Goal: Transaction & Acquisition: Purchase product/service

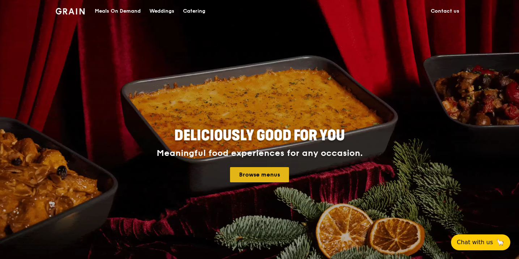
click at [277, 170] on link "Browse menus" at bounding box center [259, 174] width 59 height 15
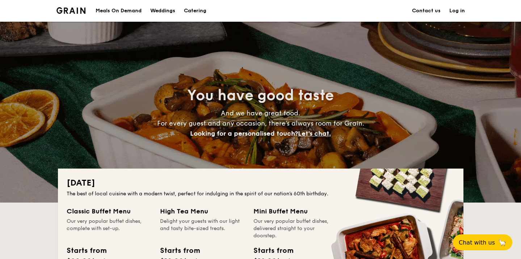
click at [197, 14] on h1 "Catering" at bounding box center [195, 11] width 22 height 22
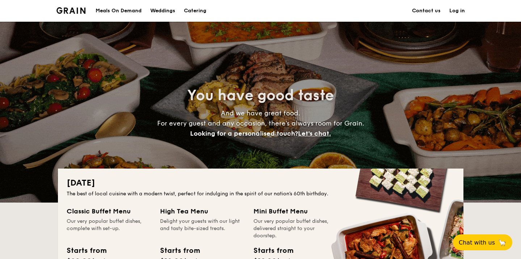
click at [199, 12] on h1 "Catering" at bounding box center [195, 11] width 22 height 22
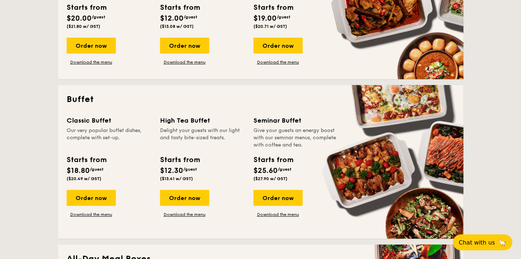
scroll to position [245, 0]
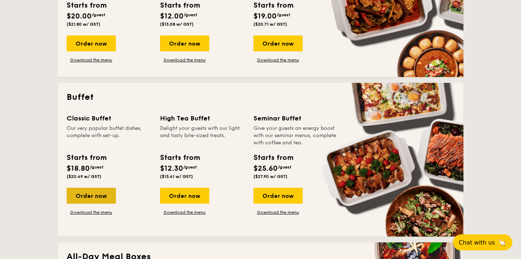
click at [106, 195] on div "Order now" at bounding box center [91, 196] width 49 height 16
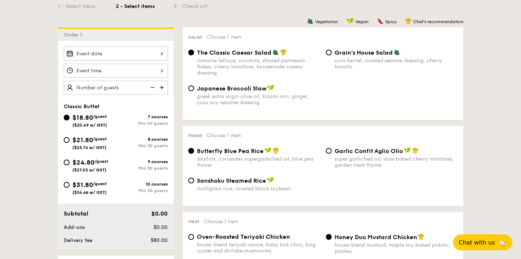
scroll to position [177, 0]
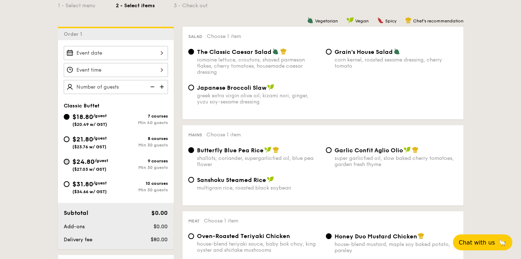
click at [68, 162] on input "$24.80 /guest ($27.03 w/ GST) 9 courses Min 30 guests" at bounding box center [67, 162] width 6 height 6
radio input "true"
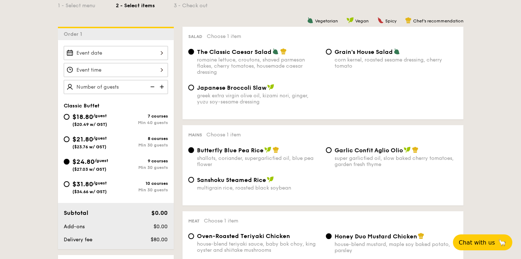
radio input "true"
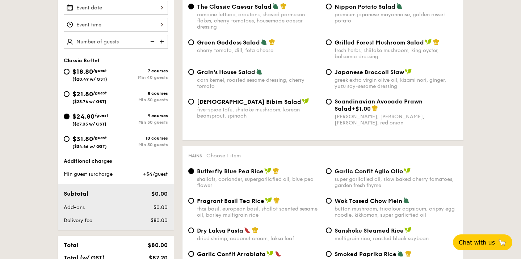
scroll to position [295, 0]
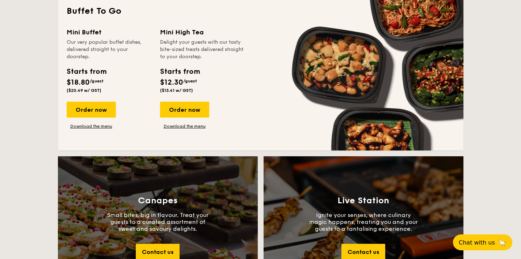
scroll to position [649, 0]
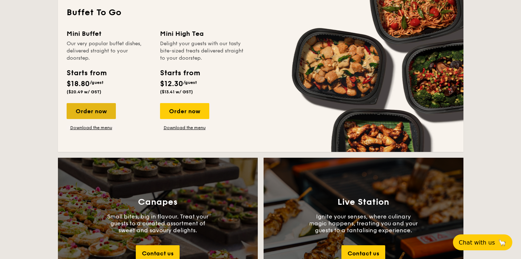
click at [102, 110] on div "Order now" at bounding box center [91, 111] width 49 height 16
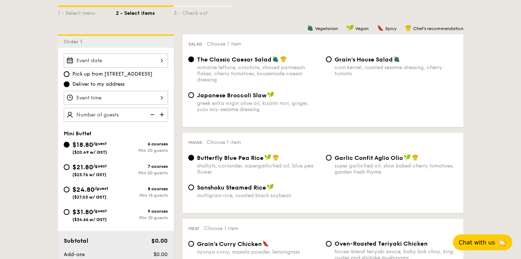
scroll to position [201, 0]
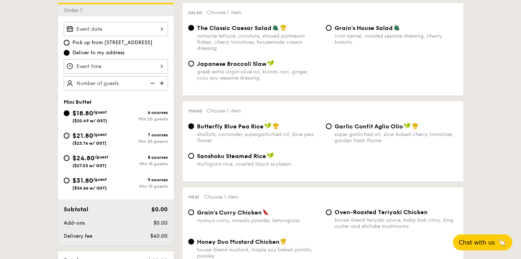
click at [88, 183] on span "$31.80" at bounding box center [82, 181] width 21 height 8
click at [69, 183] on input "$31.80 /guest ($34.66 w/ GST) 9 courses Min 10 guests" at bounding box center [67, 181] width 6 height 6
radio input "true"
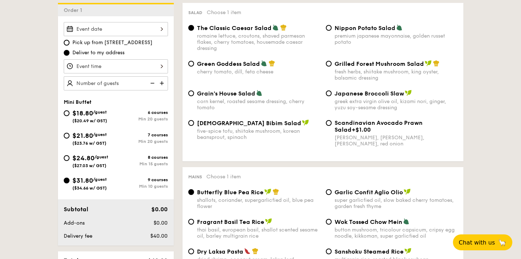
radio input "true"
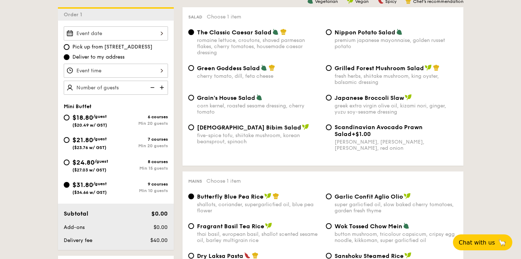
scroll to position [174, 0]
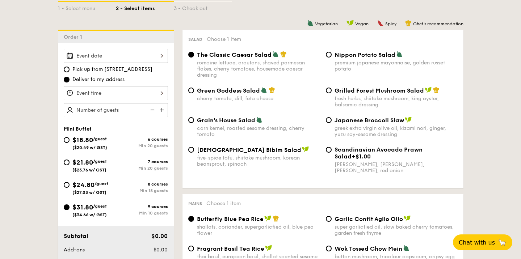
click at [251, 92] on span "Green Goddess Salad" at bounding box center [228, 90] width 63 height 7
click at [194, 92] on input "Green Goddess Salad cherry tomato, [PERSON_NAME], feta cheese" at bounding box center [191, 91] width 6 height 6
radio input "true"
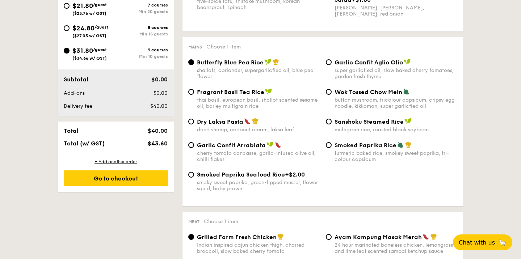
scroll to position [331, 0]
click at [347, 126] on div "Sanshoku Steamed Rice multigrain rice, roasted black soybean" at bounding box center [395, 125] width 123 height 15
click at [332, 125] on input "Sanshoku Steamed Rice multigrain rice, roasted black soybean" at bounding box center [329, 122] width 6 height 6
radio input "true"
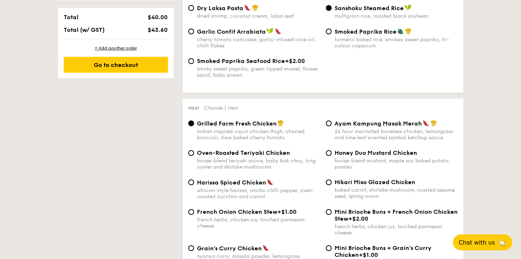
scroll to position [528, 0]
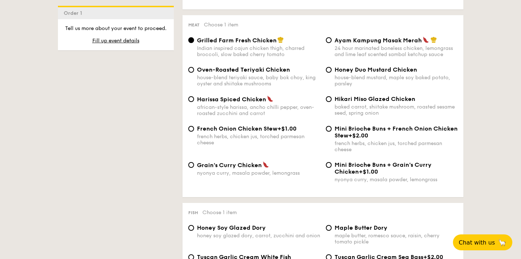
click at [275, 75] on div "house-blend teriyaki sauce, baby bok choy, king oyster and shiitake mushrooms" at bounding box center [258, 81] width 123 height 12
click at [194, 73] on input "Oven-Roasted Teriyaki Chicken house-blend teriyaki sauce, baby bok choy, king o…" at bounding box center [191, 70] width 6 height 6
radio input "true"
click at [250, 165] on span "Grain's Curry Chicken" at bounding box center [229, 165] width 65 height 7
click at [194, 165] on input "Grain's Curry Chicken nyonya curry, masala powder, lemongrass" at bounding box center [191, 165] width 6 height 6
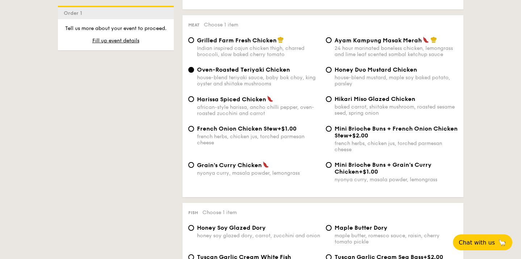
radio input "true"
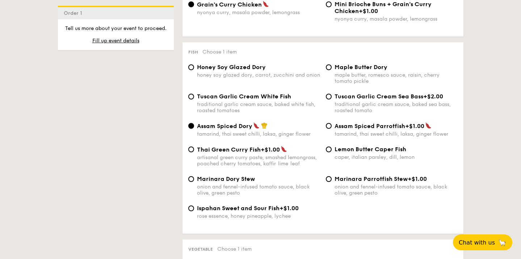
scroll to position [690, 0]
click at [359, 149] on span "Lemon Butter Caper Fish" at bounding box center [370, 148] width 72 height 7
click at [332, 149] on input "Lemon Butter Caper Fish caper, italian parsley, dill, lemon" at bounding box center [329, 149] width 6 height 6
radio input "true"
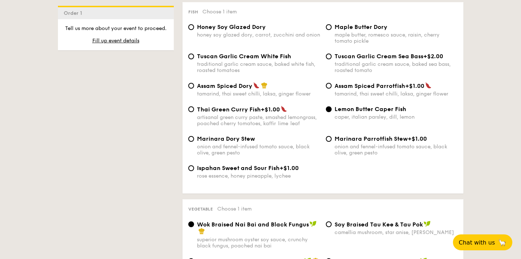
scroll to position [726, 0]
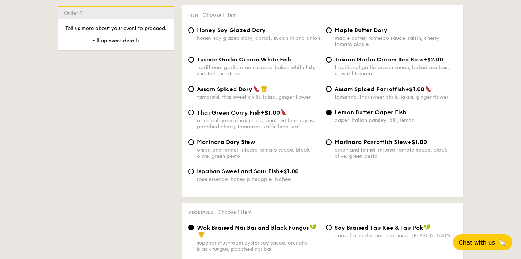
click at [374, 40] on div "maple butter, romesco sauce, raisin, cherry tomato pickle" at bounding box center [395, 41] width 123 height 12
click at [332, 33] on input "Maple Butter Dory maple butter, romesco sauce, raisin, cherry tomato pickle" at bounding box center [329, 31] width 6 height 6
radio input "true"
click at [367, 67] on div "traditional garlic cream sauce, baked sea bass, roasted tomato" at bounding box center [395, 70] width 123 height 12
click at [332, 63] on input "Tuscan Garlic Cream Sea Bass +$2.00 traditional garlic cream sauce, baked sea b…" at bounding box center [329, 60] width 6 height 6
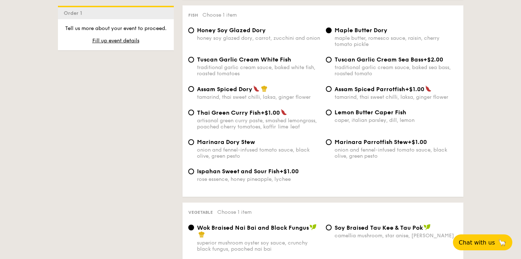
radio input "true"
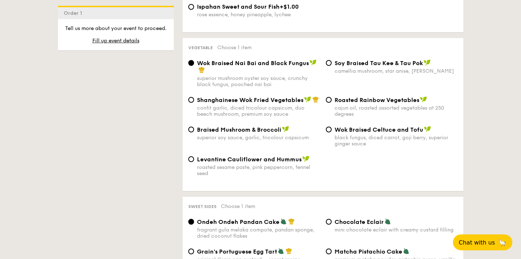
scroll to position [892, 0]
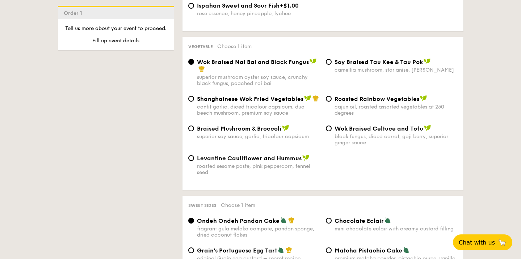
click at [349, 132] on span "Wok Braised Celtuce and Tofu" at bounding box center [378, 128] width 89 height 7
click at [332, 131] on input "Wok Braised Celtuce and Tofu black fungus, diced carrot, goji [PERSON_NAME], su…" at bounding box center [329, 129] width 6 height 6
radio input "true"
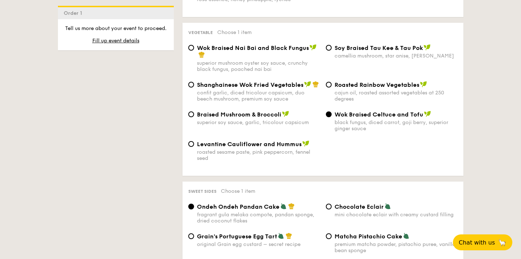
scroll to position [907, 0]
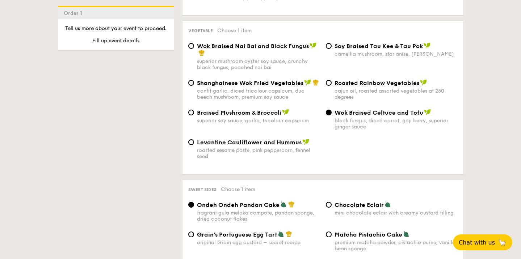
click at [277, 84] on span "Shanghainese Wok Fried Vegetables" at bounding box center [250, 83] width 106 height 7
click at [194, 84] on input "Shanghainese Wok Fried Vegetables confit garlic, diced tricolour capsicum, duo …" at bounding box center [191, 83] width 6 height 6
radio input "true"
click at [370, 111] on span "Wok Braised Celtuce and Tofu" at bounding box center [378, 112] width 89 height 7
click at [332, 111] on input "Wok Braised Celtuce and Tofu black fungus, diced carrot, goji [PERSON_NAME], su…" at bounding box center [329, 113] width 6 height 6
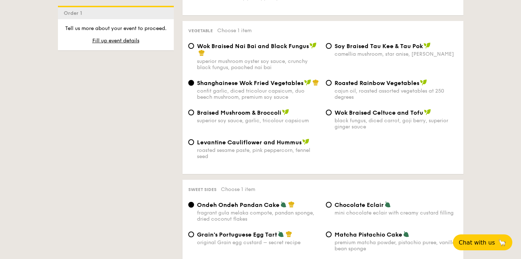
radio input "true"
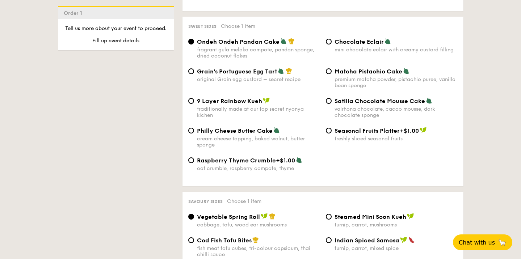
scroll to position [1071, 0]
click at [365, 75] on div "Matcha Pistachio Cake premium matcha powder, pistachio puree, vanilla bean spon…" at bounding box center [395, 78] width 123 height 21
click at [332, 74] on input "Matcha Pistachio Cake premium matcha powder, pistachio puree, vanilla bean spon…" at bounding box center [329, 71] width 6 height 6
radio input "true"
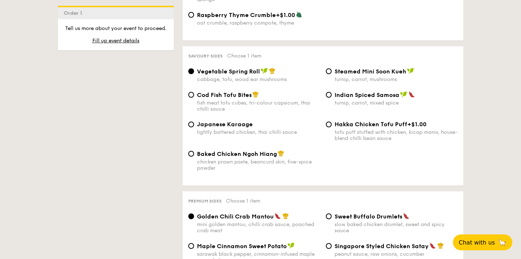
scroll to position [1217, 0]
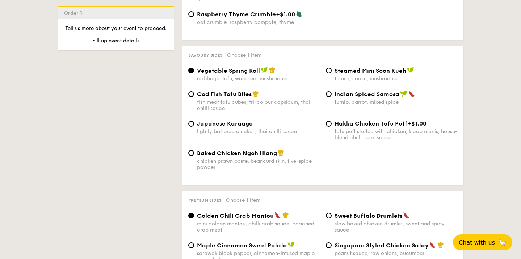
click at [261, 103] on div "fish meat tofu cubes, tri-colour capsicum, thai chilli sauce" at bounding box center [258, 105] width 123 height 12
click at [194, 97] on input "Cod Fish Tofu Bites fish meat tofu cubes, tri-colour capsicum, thai chilli sauce" at bounding box center [191, 94] width 6 height 6
radio input "true"
click at [263, 77] on div "cabbage, tofu, wood ear mushrooms" at bounding box center [258, 79] width 123 height 6
click at [194, 73] on input "Vegetable Spring Roll cabbage, tofu, wood ear mushrooms" at bounding box center [191, 71] width 6 height 6
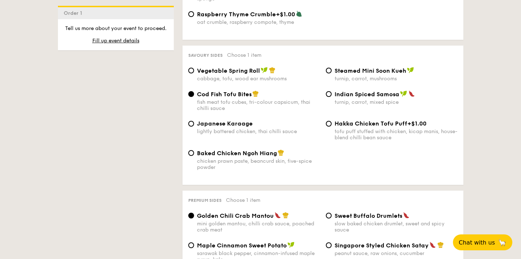
radio input "true"
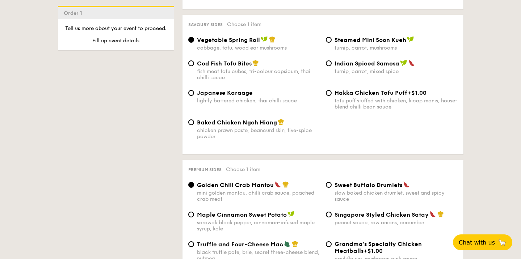
scroll to position [1248, 0]
click at [352, 68] on div "Indian Spiced Samosa turnip, carrot, mixed spice" at bounding box center [395, 67] width 123 height 15
click at [332, 66] on input "Indian Spiced Samosa turnip, carrot, mixed spice" at bounding box center [329, 63] width 6 height 6
radio input "true"
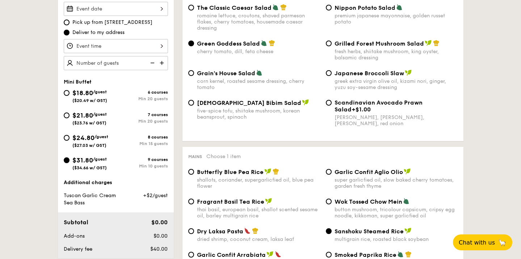
scroll to position [220, 0]
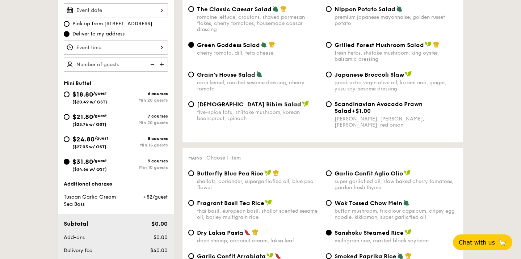
click at [162, 65] on img at bounding box center [162, 65] width 11 height 14
type input "2"
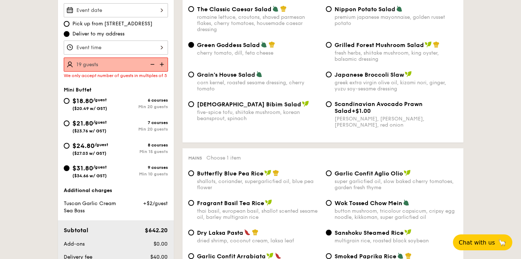
type input "1"
type input "20 guests"
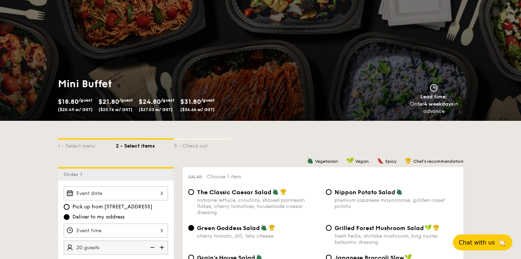
scroll to position [269, 0]
